Goal: Task Accomplishment & Management: Complete application form

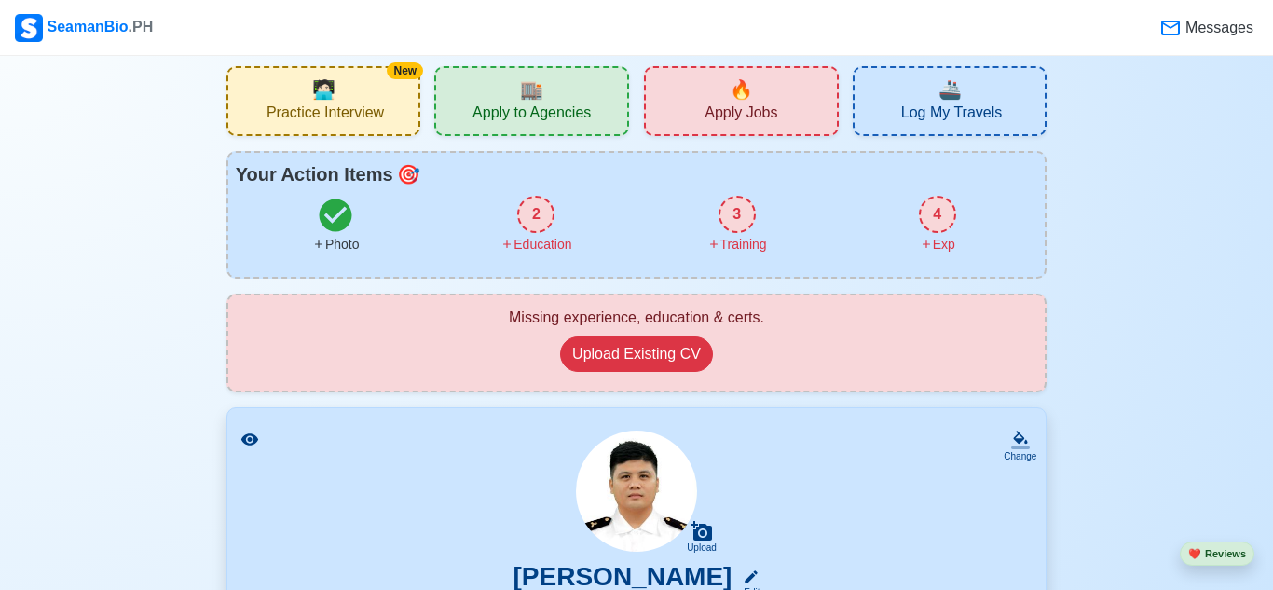
scroll to position [28, 0]
click at [659, 349] on button "Upload Existing CV" at bounding box center [636, 353] width 153 height 35
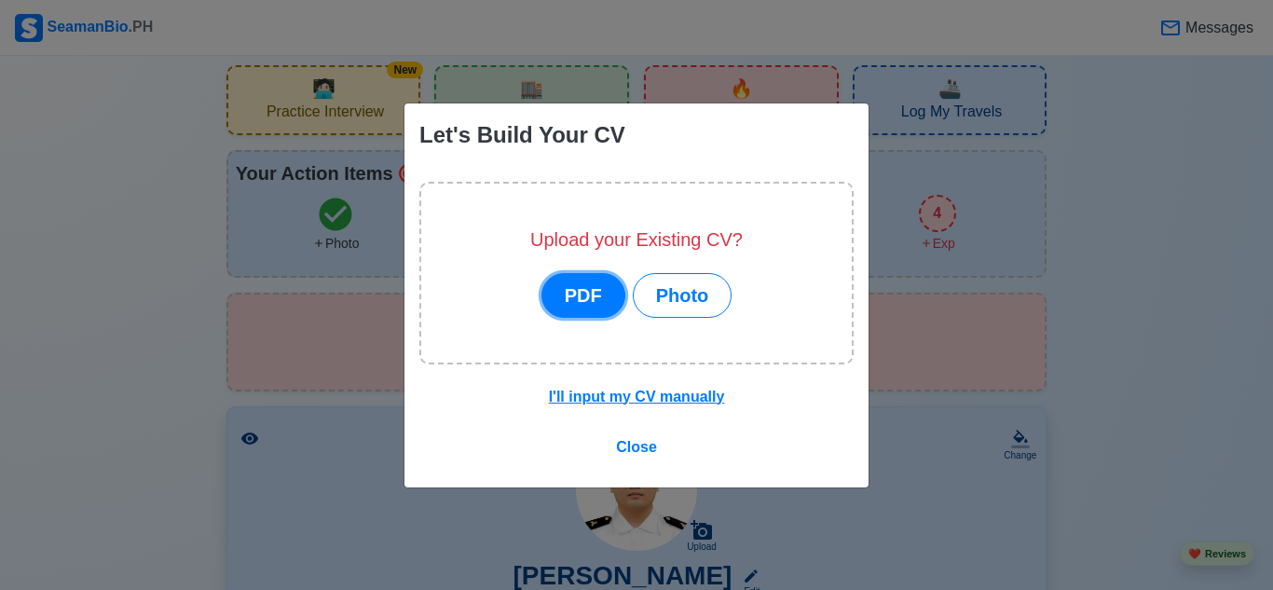
click at [604, 292] on button "PDF" at bounding box center [583, 295] width 84 height 45
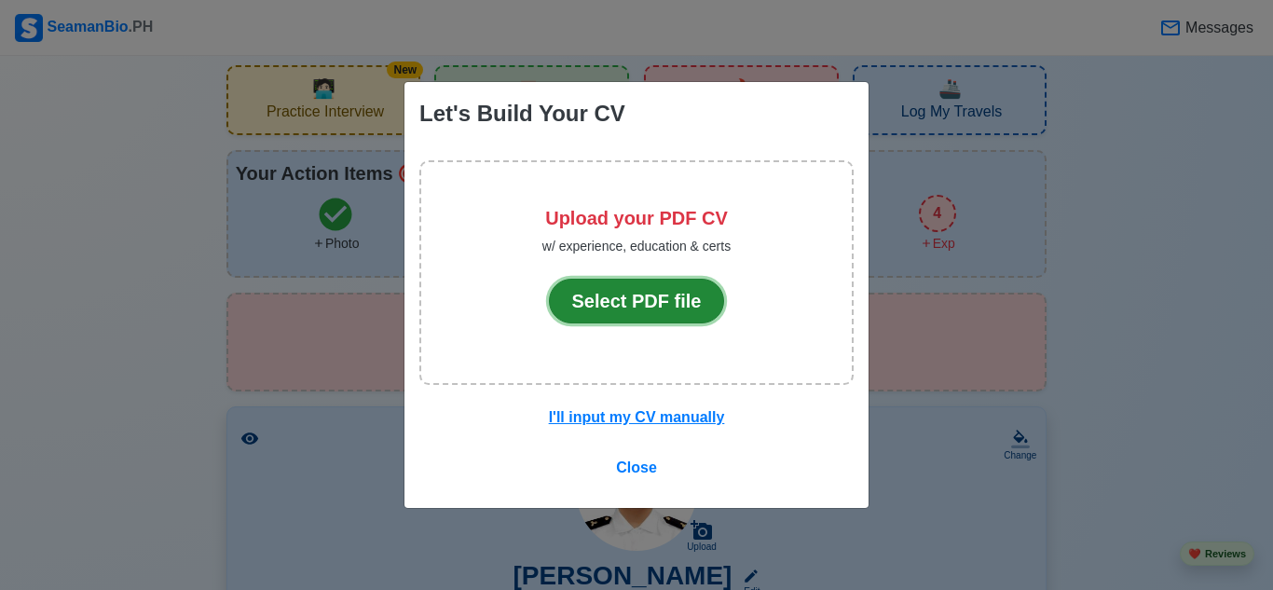
click at [637, 304] on button "Select PDF file" at bounding box center [637, 301] width 176 height 45
click at [635, 308] on button "Select PDF file" at bounding box center [637, 301] width 176 height 45
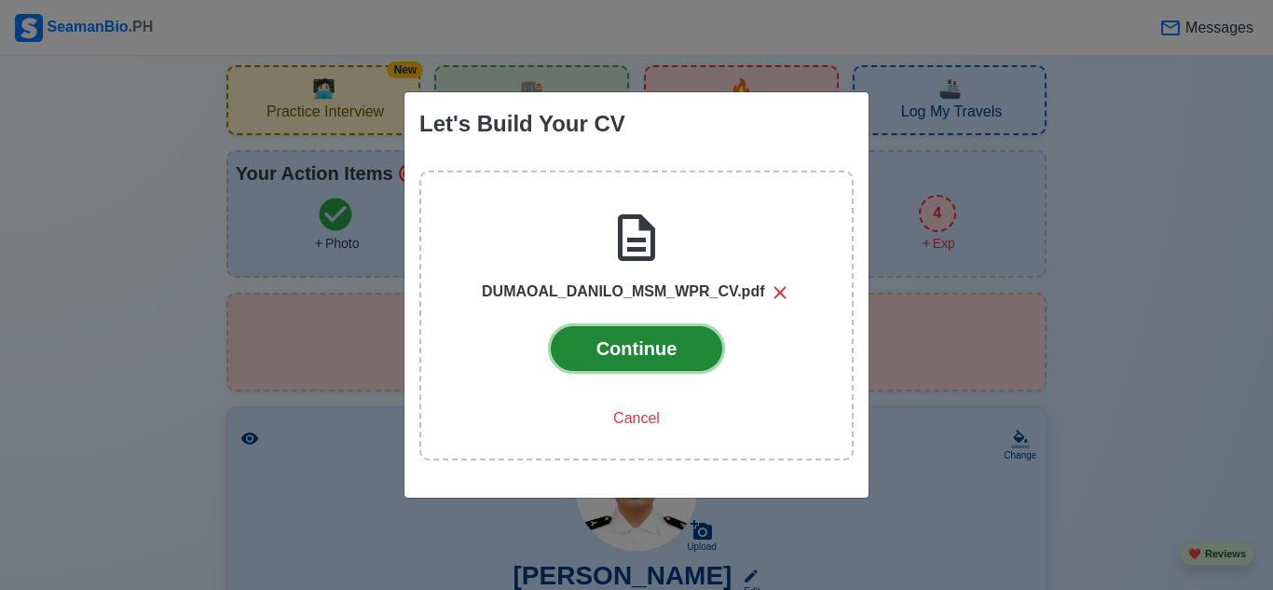
click at [650, 356] on button "Continue" at bounding box center [637, 348] width 172 height 45
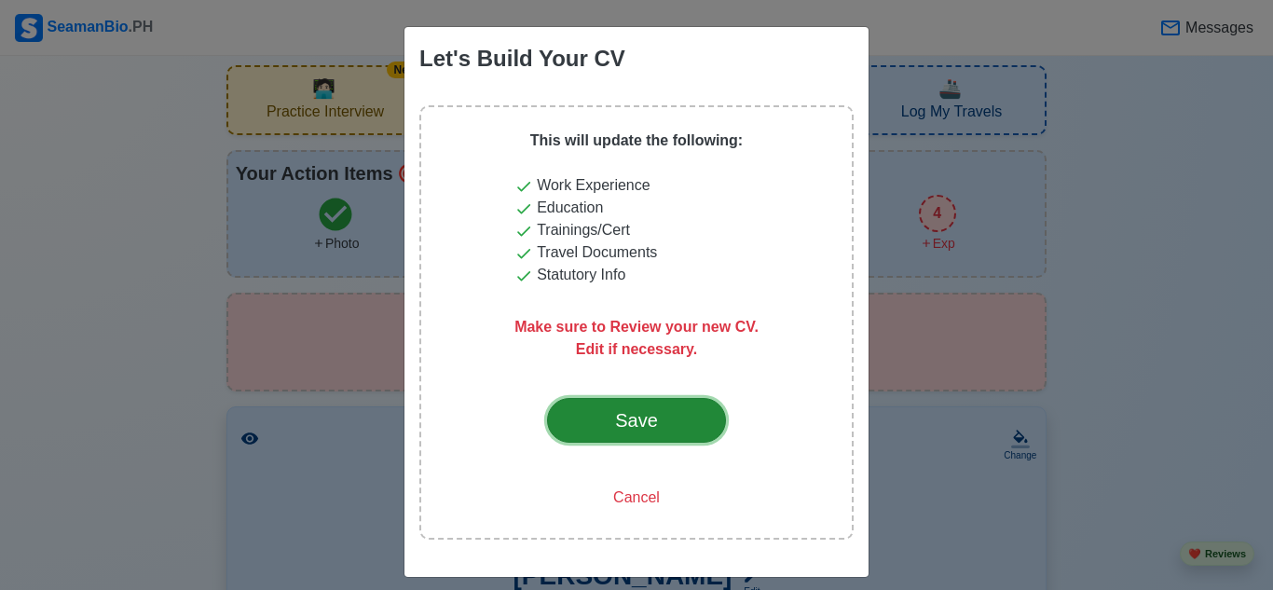
click at [628, 415] on div "Save" at bounding box center [637, 420] width 88 height 28
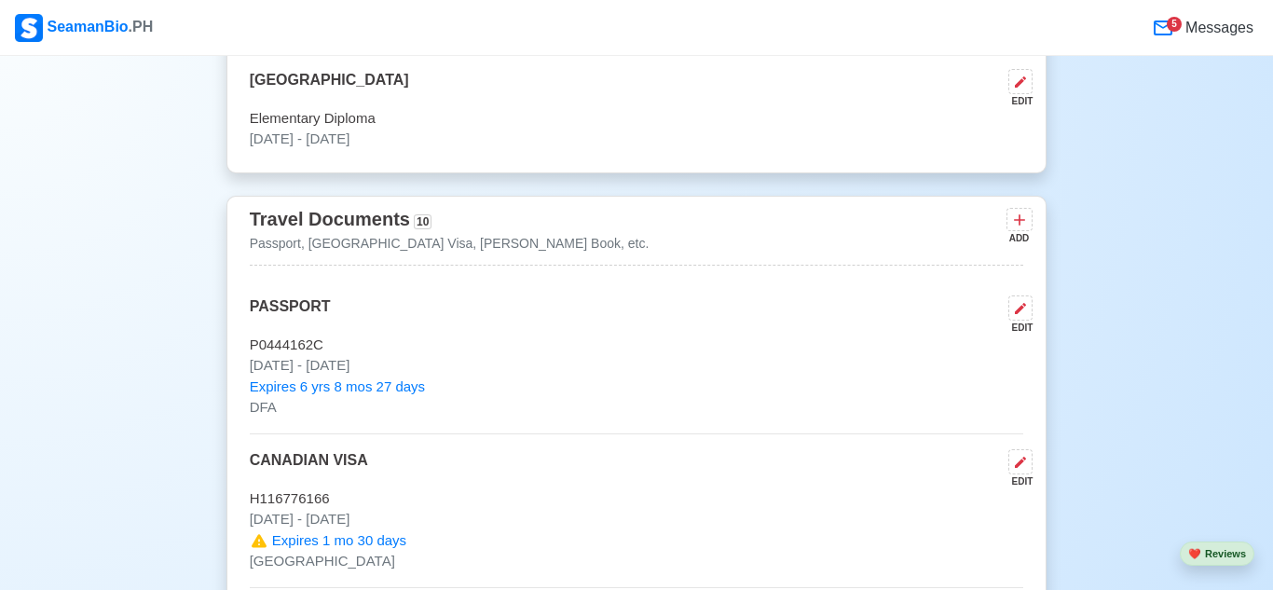
scroll to position [544, 0]
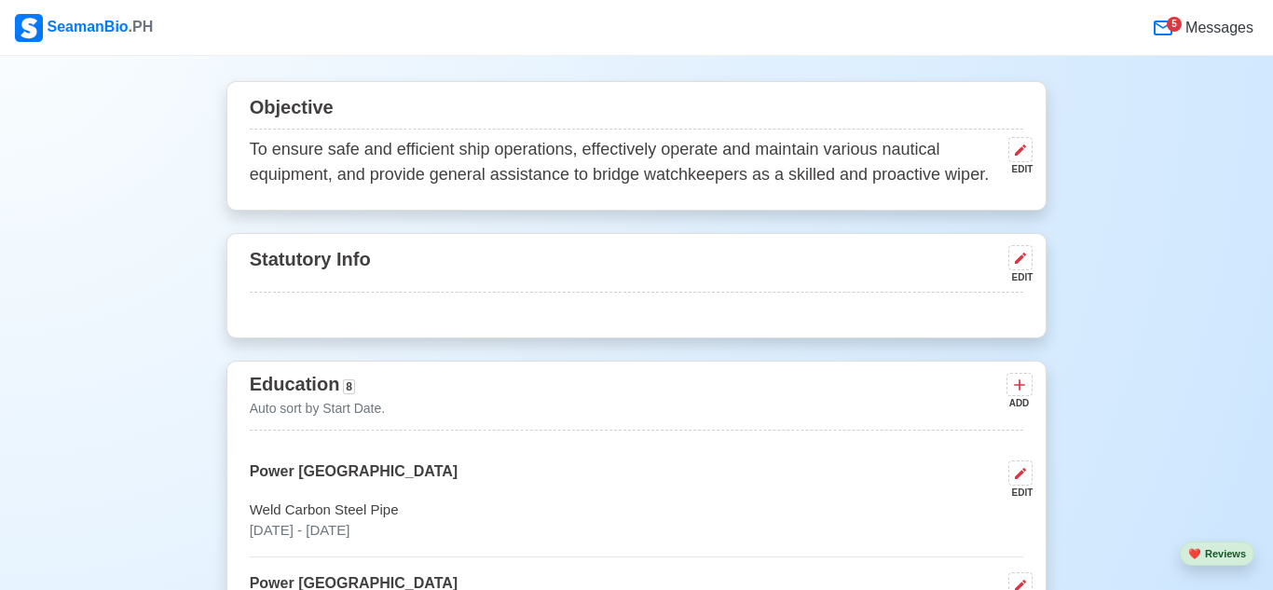
click at [1166, 21] on div "5" at bounding box center [1167, 28] width 30 height 22
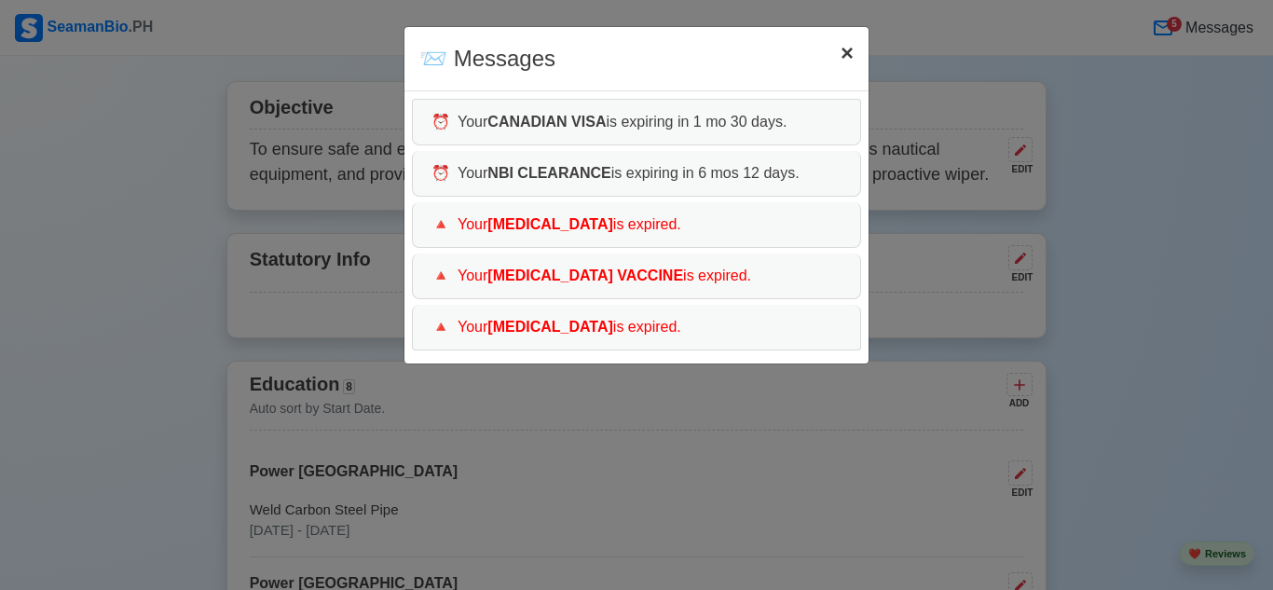
click at [854, 49] on button "× Close" at bounding box center [847, 53] width 43 height 52
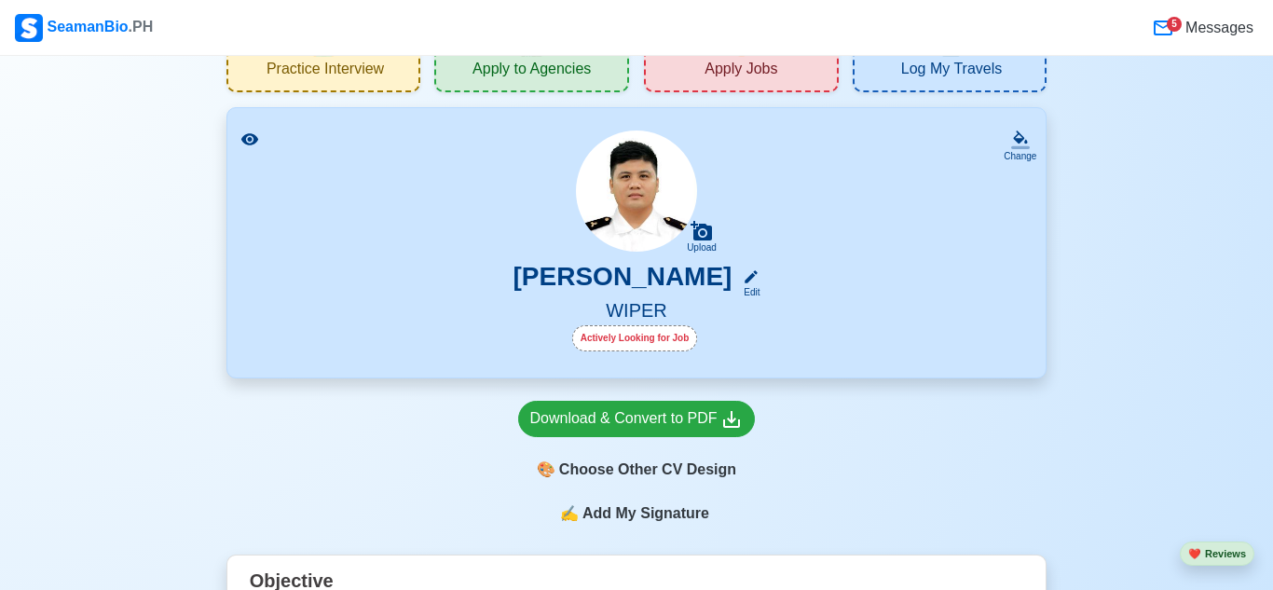
scroll to position [0, 0]
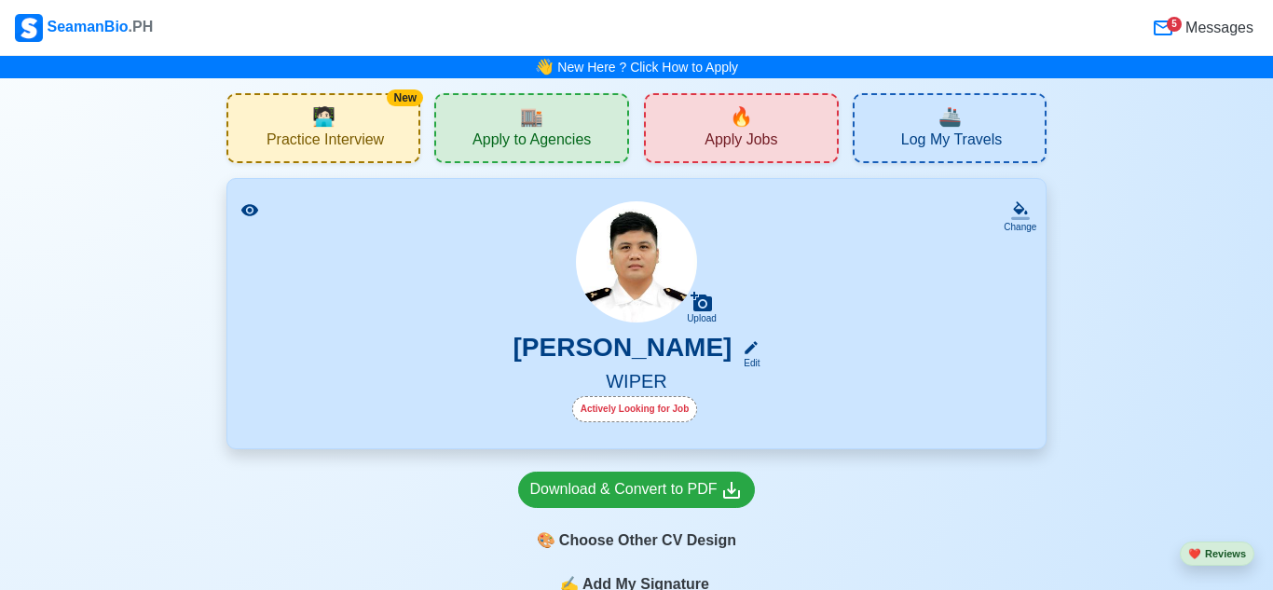
click at [748, 123] on span "🔥" at bounding box center [741, 117] width 23 height 28
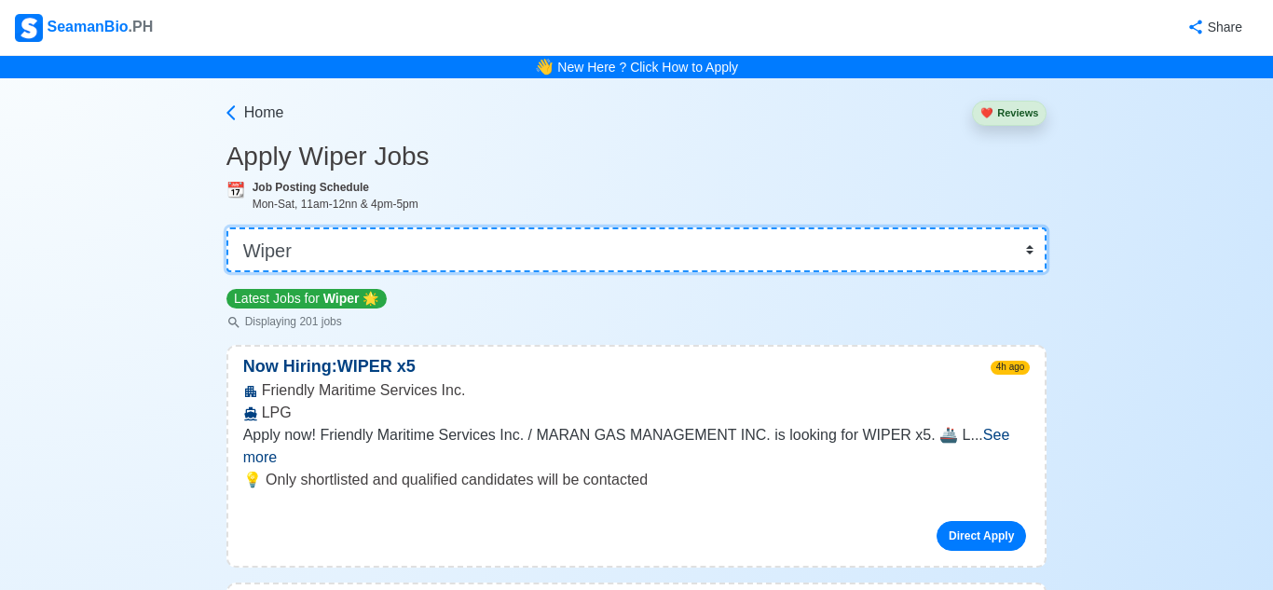
click at [627, 250] on select "👉 Select Rank or Position Master Chief Officer 2nd Officer 3rd Officer Junior O…" at bounding box center [636, 249] width 821 height 45
select select "[PERSON_NAME]"
click at [226, 227] on select "👉 Select Rank or Position Master Chief Officer 2nd Officer 3rd Officer Junior O…" at bounding box center [636, 249] width 821 height 45
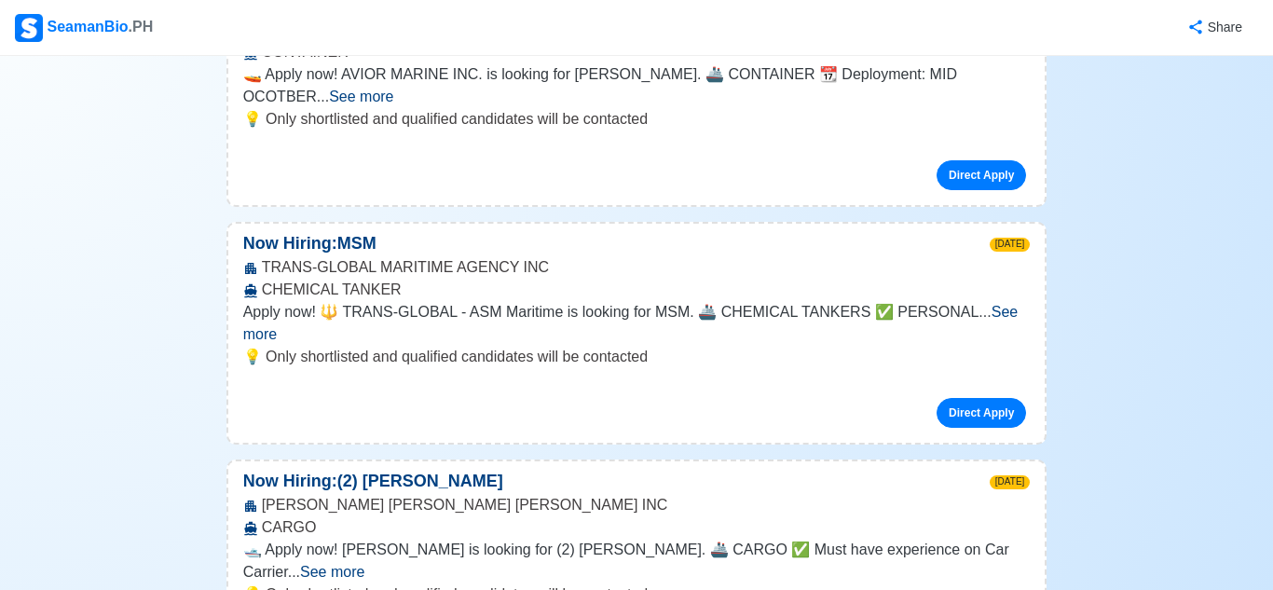
scroll to position [363, 0]
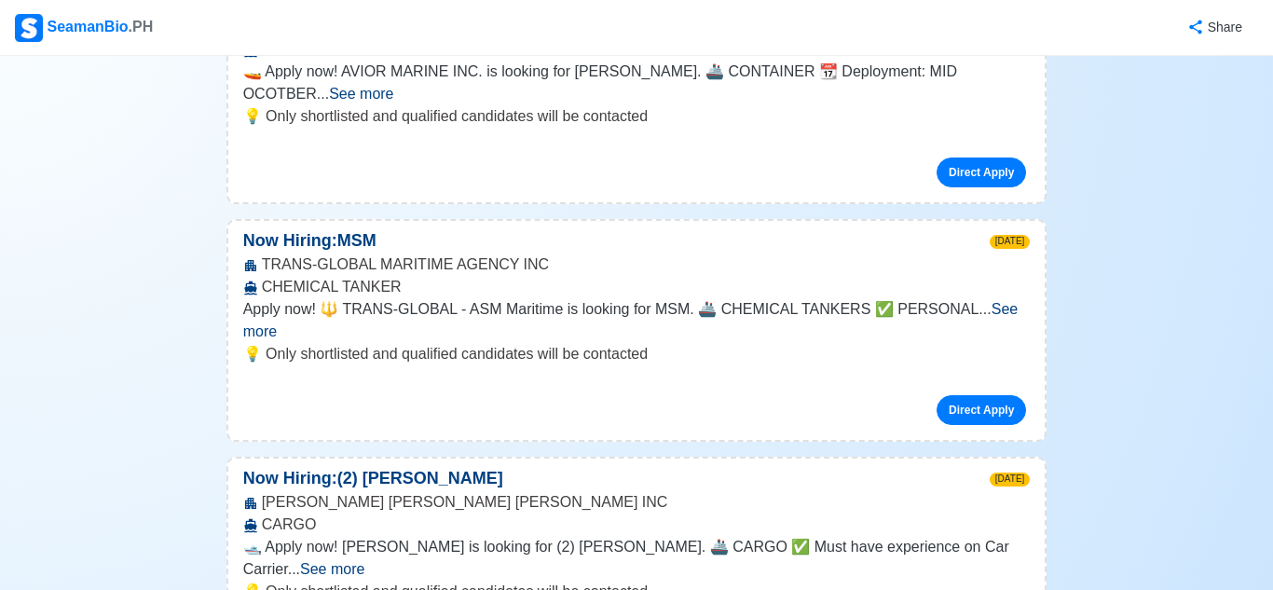
click at [364, 561] on span "See more" at bounding box center [332, 569] width 64 height 16
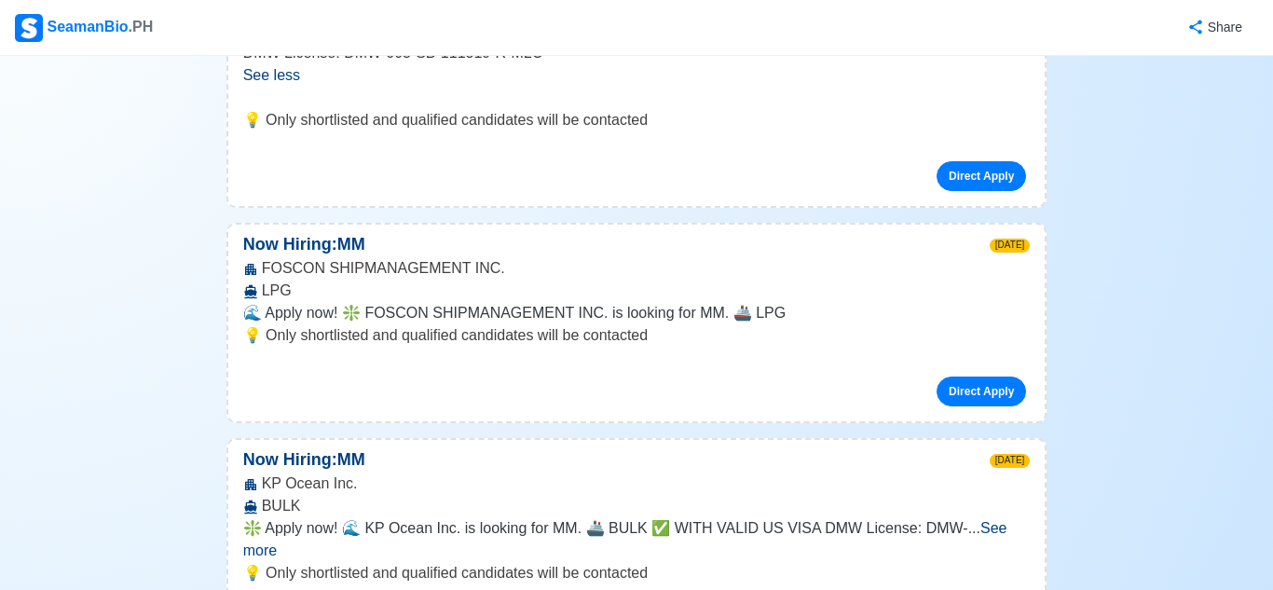
scroll to position [971, 0]
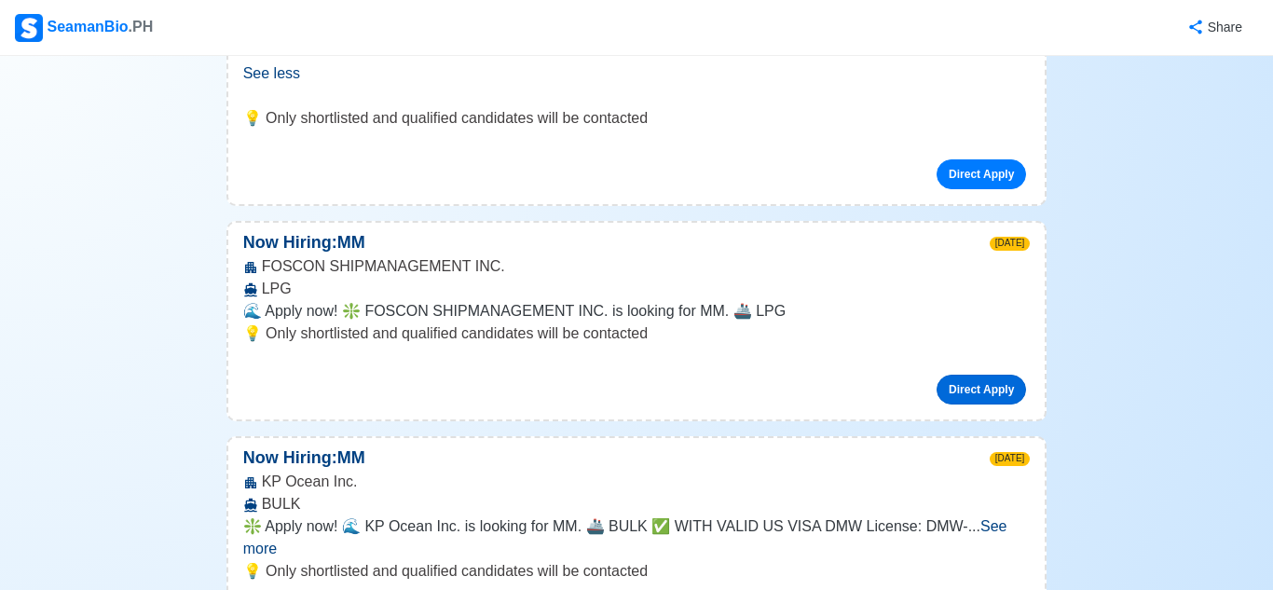
click at [959, 375] on link "Direct Apply" at bounding box center [981, 390] width 89 height 30
click at [994, 375] on link "Direct Apply" at bounding box center [981, 390] width 89 height 30
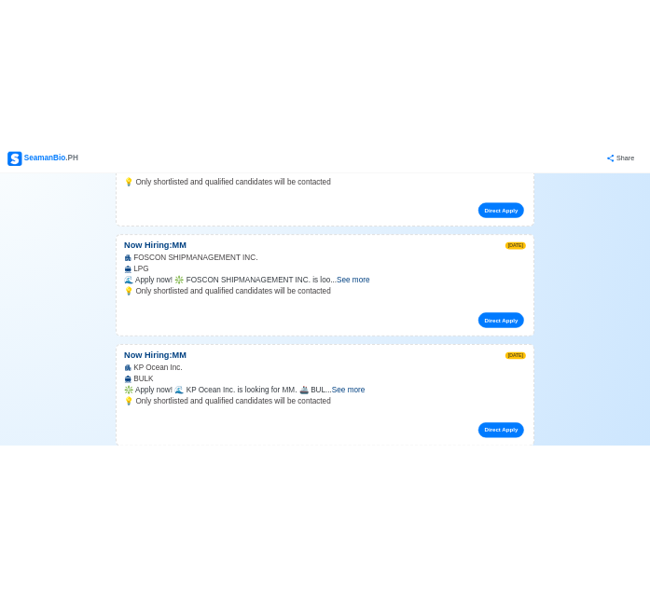
scroll to position [926, 0]
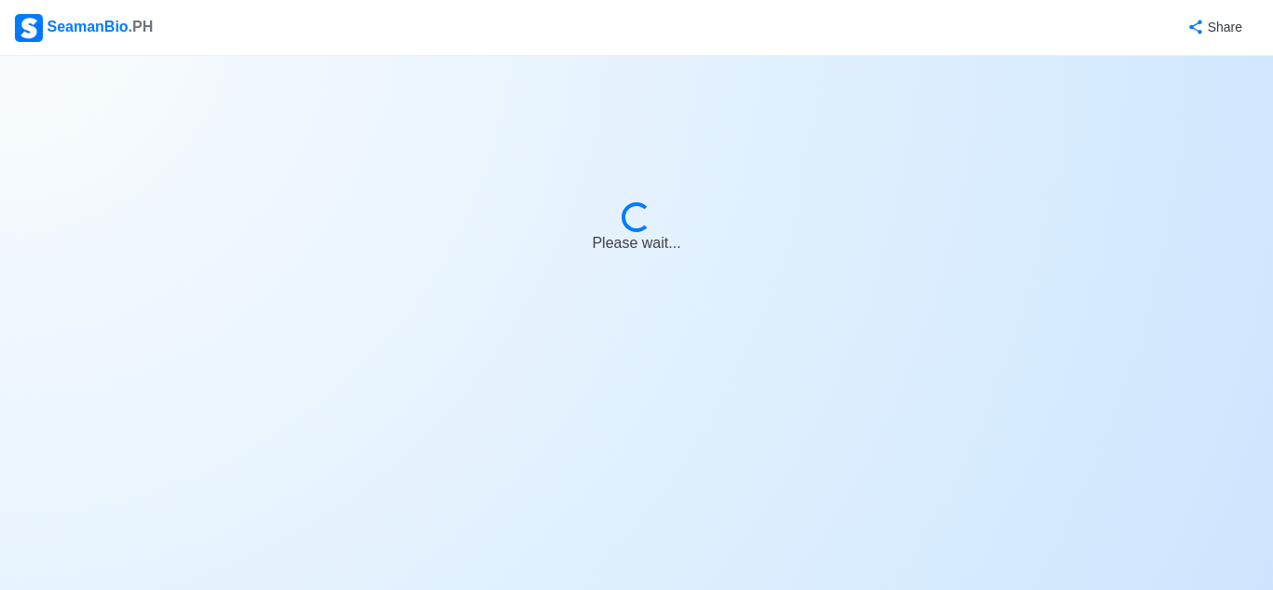
select select "[PERSON_NAME]"
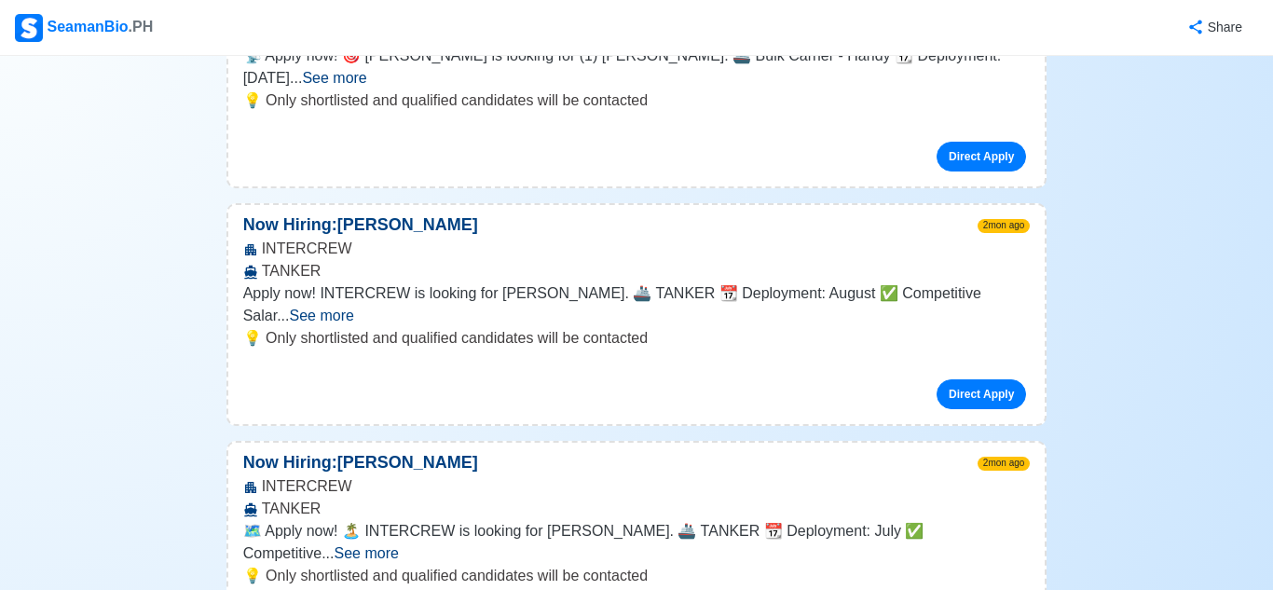
scroll to position [6110, 0]
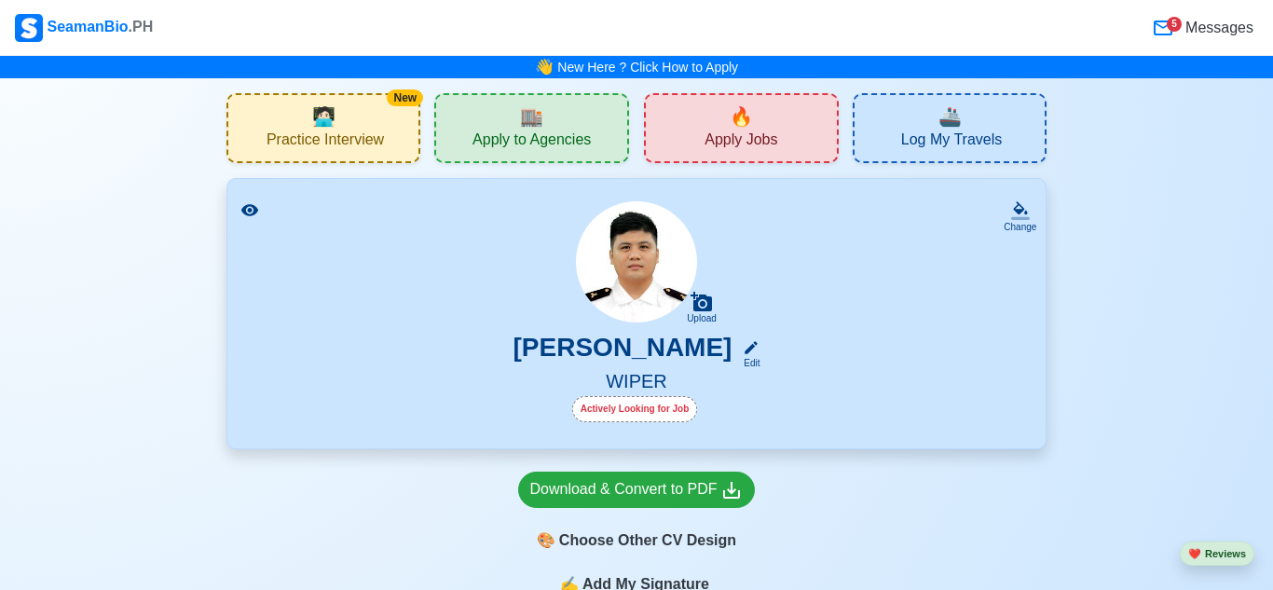
click at [736, 129] on span "🔥" at bounding box center [741, 117] width 23 height 28
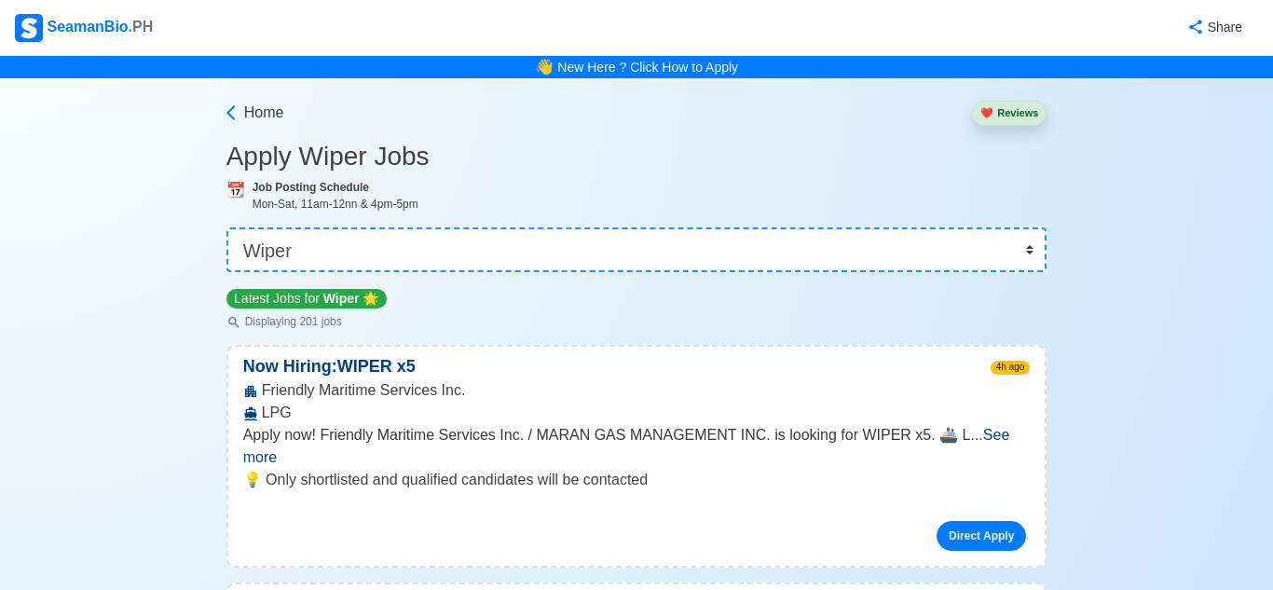
click at [985, 428] on span "See more" at bounding box center [626, 446] width 767 height 38
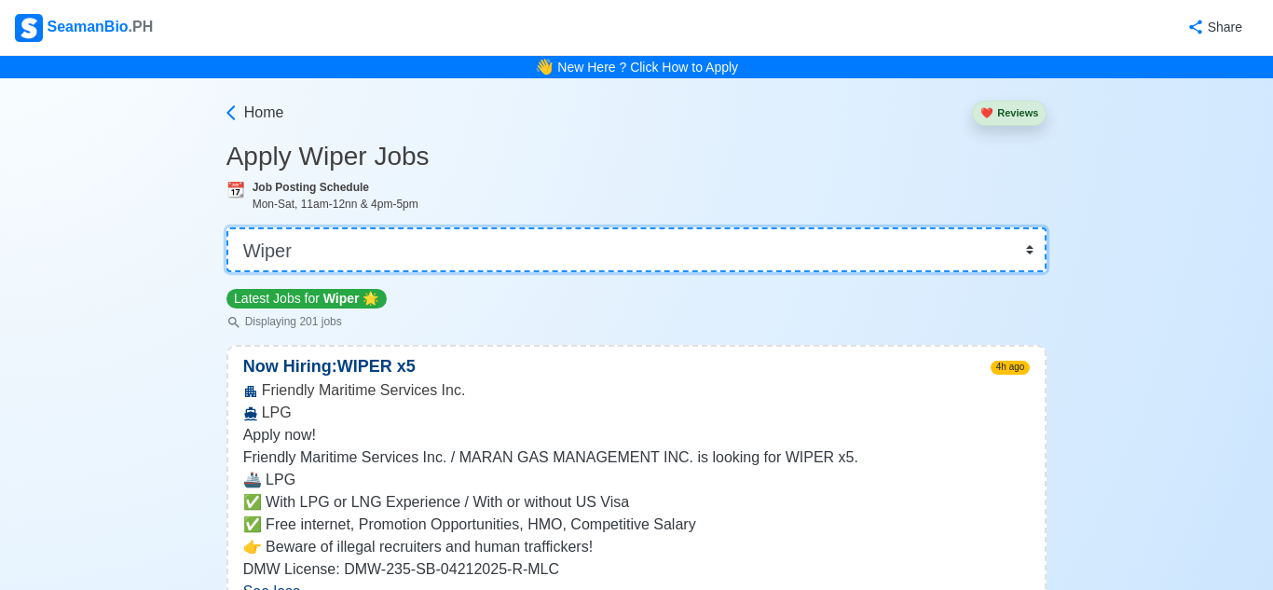
click at [597, 267] on select "👉 Select Rank or Position Master Chief Officer 2nd Officer 3rd Officer Junior O…" at bounding box center [636, 249] width 821 height 45
select select "[PERSON_NAME]"
click at [226, 227] on select "👉 Select Rank or Position Master Chief Officer 2nd Officer 3rd Officer Junior O…" at bounding box center [636, 249] width 821 height 45
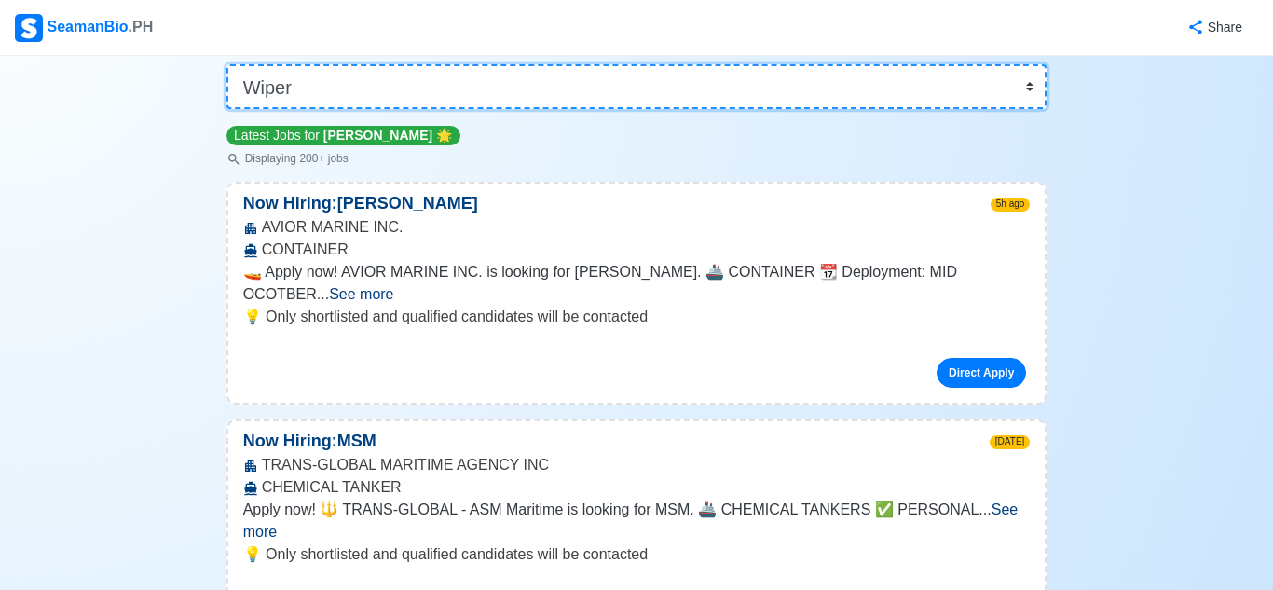
scroll to position [167, 0]
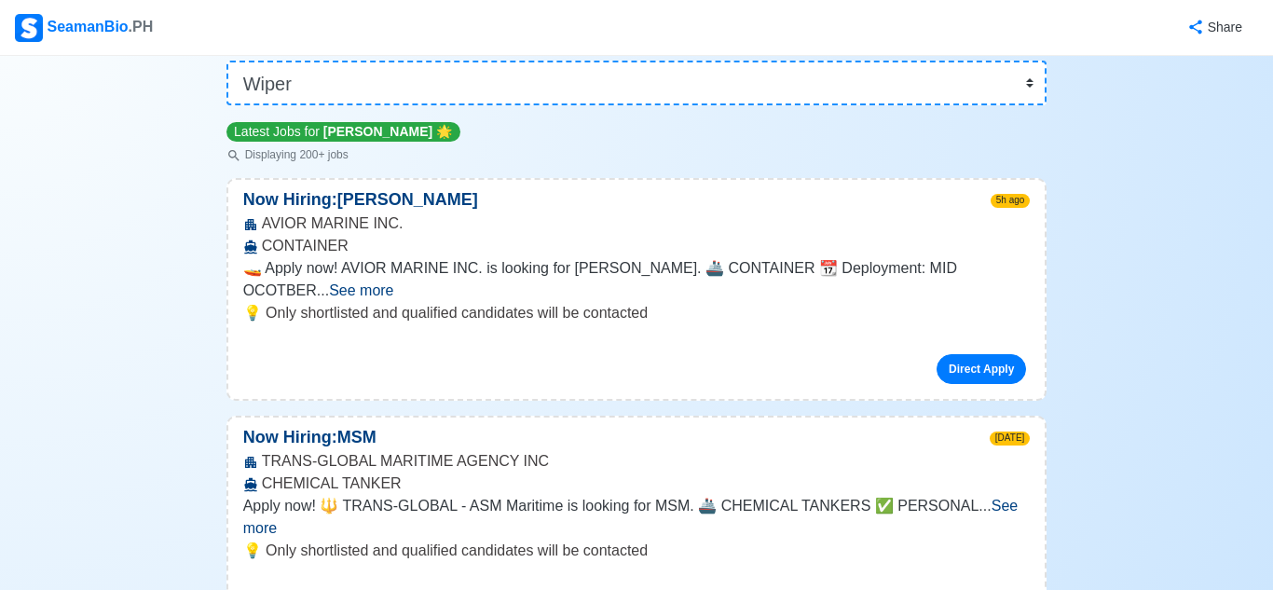
click at [1013, 498] on span "See more" at bounding box center [630, 517] width 775 height 38
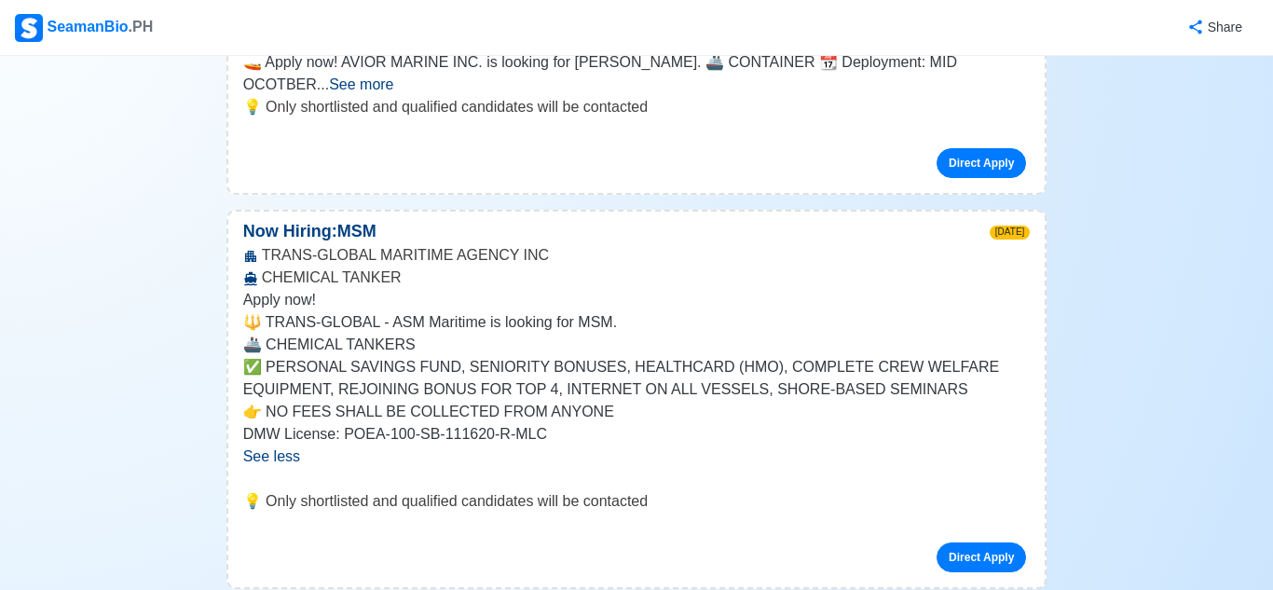
scroll to position [387, 0]
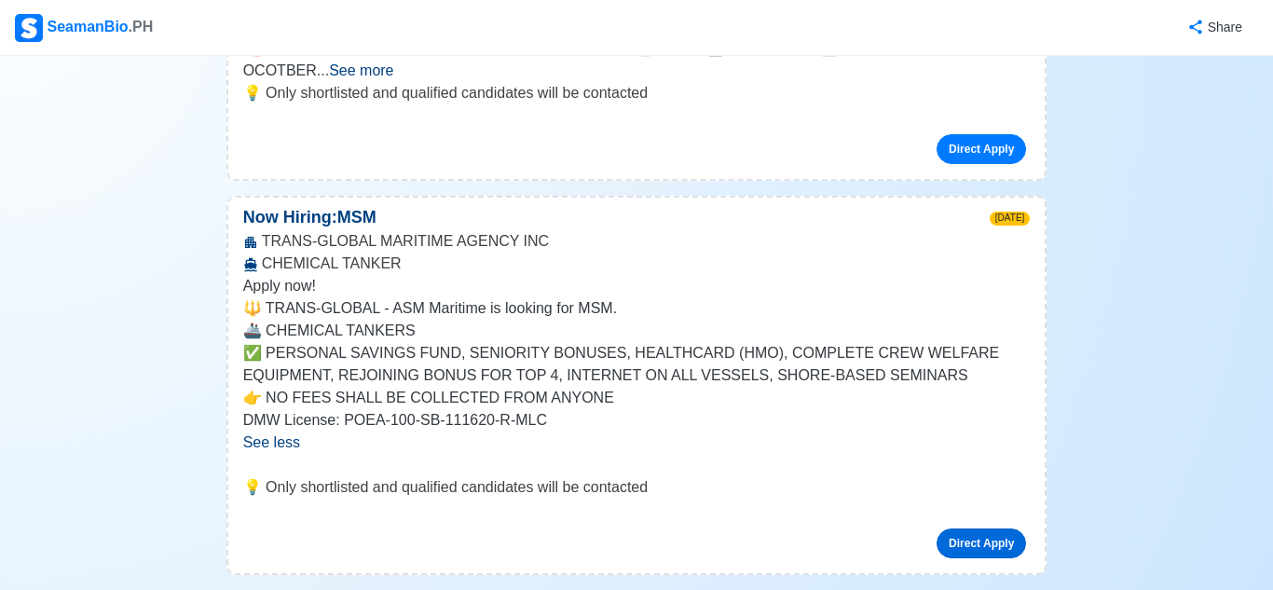
click at [996, 528] on link "Direct Apply" at bounding box center [981, 543] width 89 height 30
